Goal: Book appointment/travel/reservation

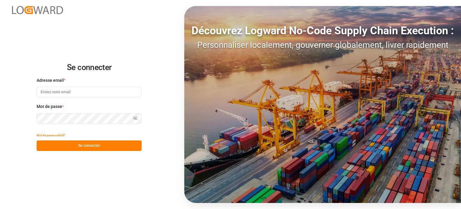
type input "[EMAIL_ADDRESS][DOMAIN_NAME]"
click at [86, 143] on font "Se connecter" at bounding box center [89, 145] width 22 height 4
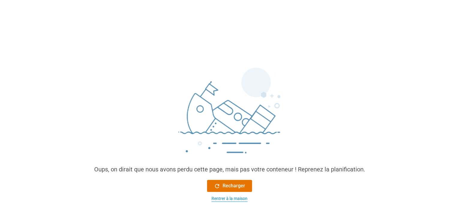
click at [222, 196] on font "Rentrer à la maison" at bounding box center [230, 198] width 36 height 5
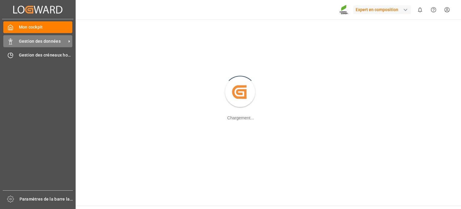
drag, startPoint x: 9, startPoint y: 44, endPoint x: 25, endPoint y: 44, distance: 16.5
click at [9, 44] on line at bounding box center [10, 44] width 3 height 0
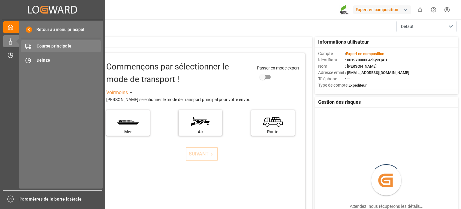
click at [44, 46] on font "Course principale" at bounding box center [54, 46] width 35 height 5
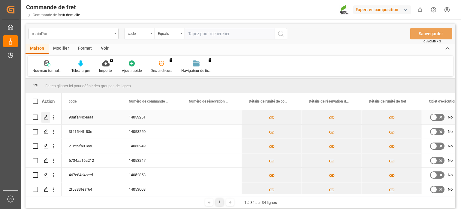
click at [47, 118] on icon "Appuyez sur ESPACE pour sélectionner cette ligne." at bounding box center [46, 117] width 5 height 5
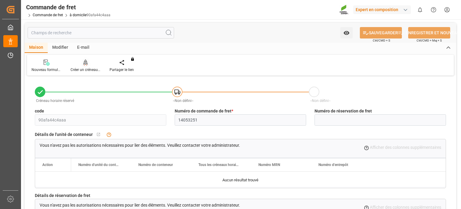
click at [90, 70] on font "Créer un créneau horaire" at bounding box center [91, 70] width 40 height 4
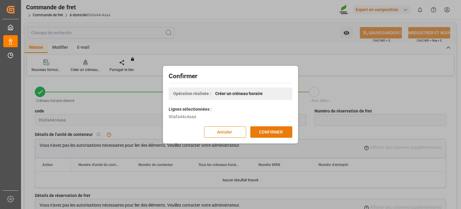
click at [279, 133] on font "CONFIRMER" at bounding box center [271, 131] width 24 height 5
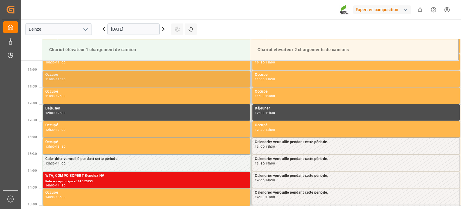
scroll to position [366, 0]
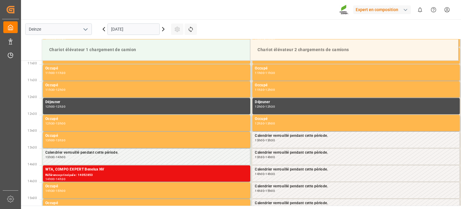
click at [166, 30] on icon at bounding box center [163, 29] width 7 height 7
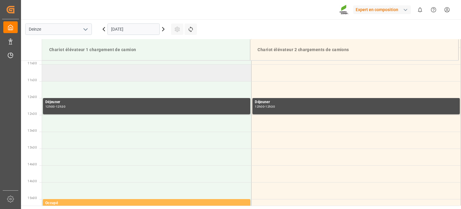
click at [138, 71] on td at bounding box center [147, 72] width 210 height 17
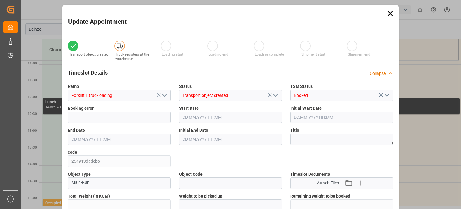
type input "25284"
type input "0"
type input "42"
type input "[DATE] 11:00"
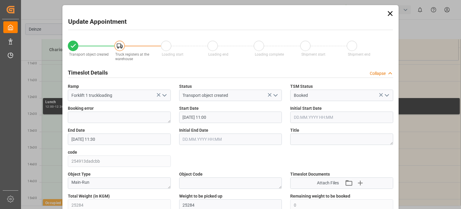
type input "[DATE] 11:30"
type input "[DATE] 11:25"
type input "[DATE] 09:51"
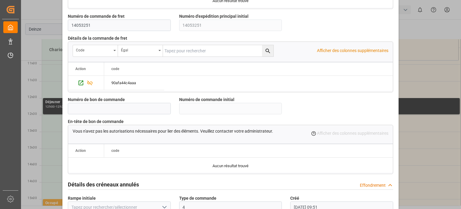
scroll to position [581, 0]
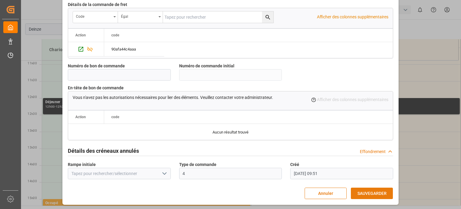
click at [372, 194] on font "SAUVEGARDER" at bounding box center [372, 193] width 29 height 5
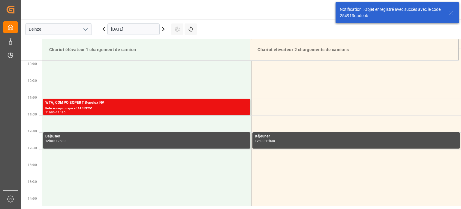
scroll to position [332, 0]
